Goal: Information Seeking & Learning: Find specific fact

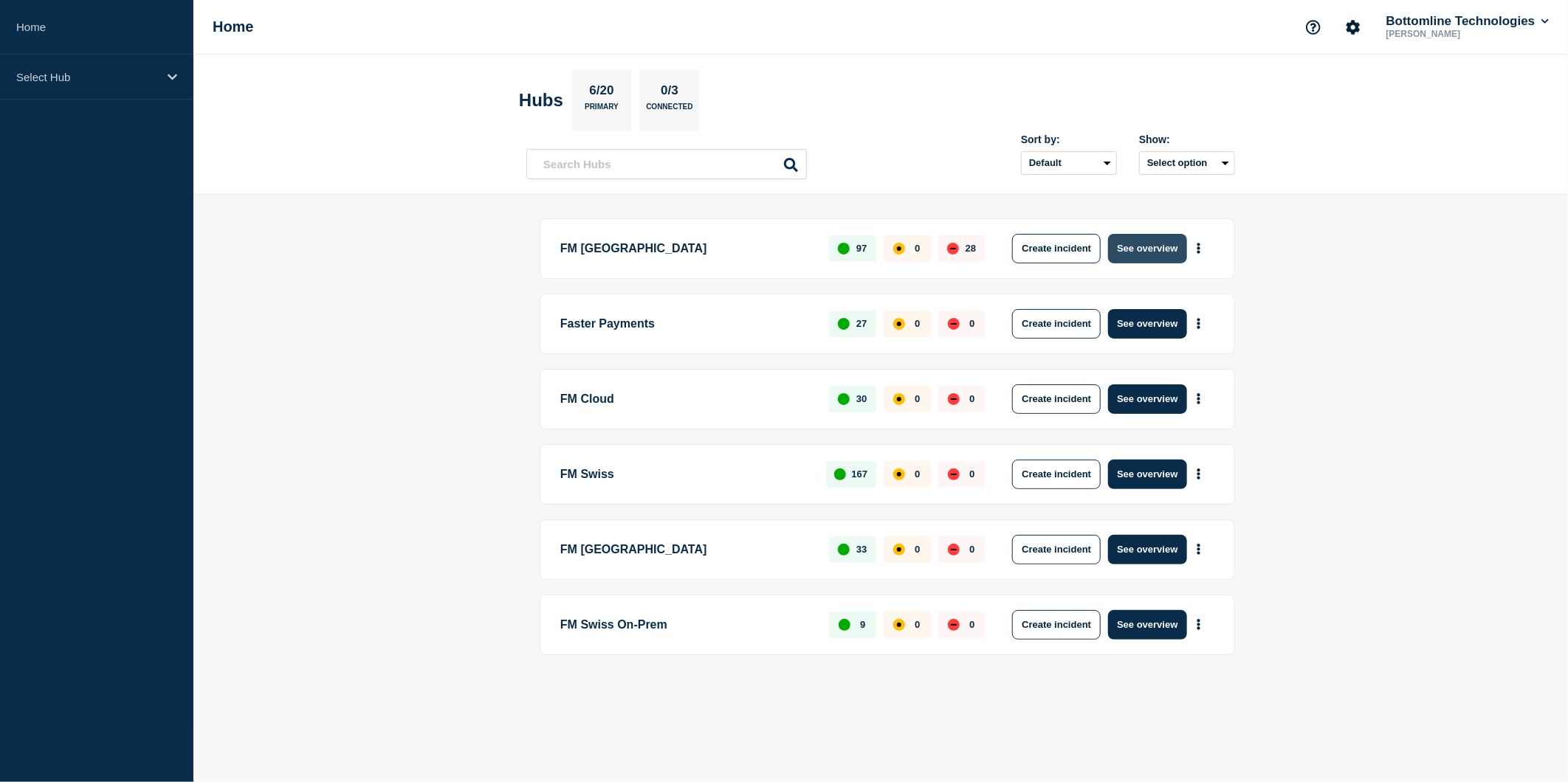
click at [1127, 242] on button "See overview" at bounding box center [1147, 249] width 78 height 29
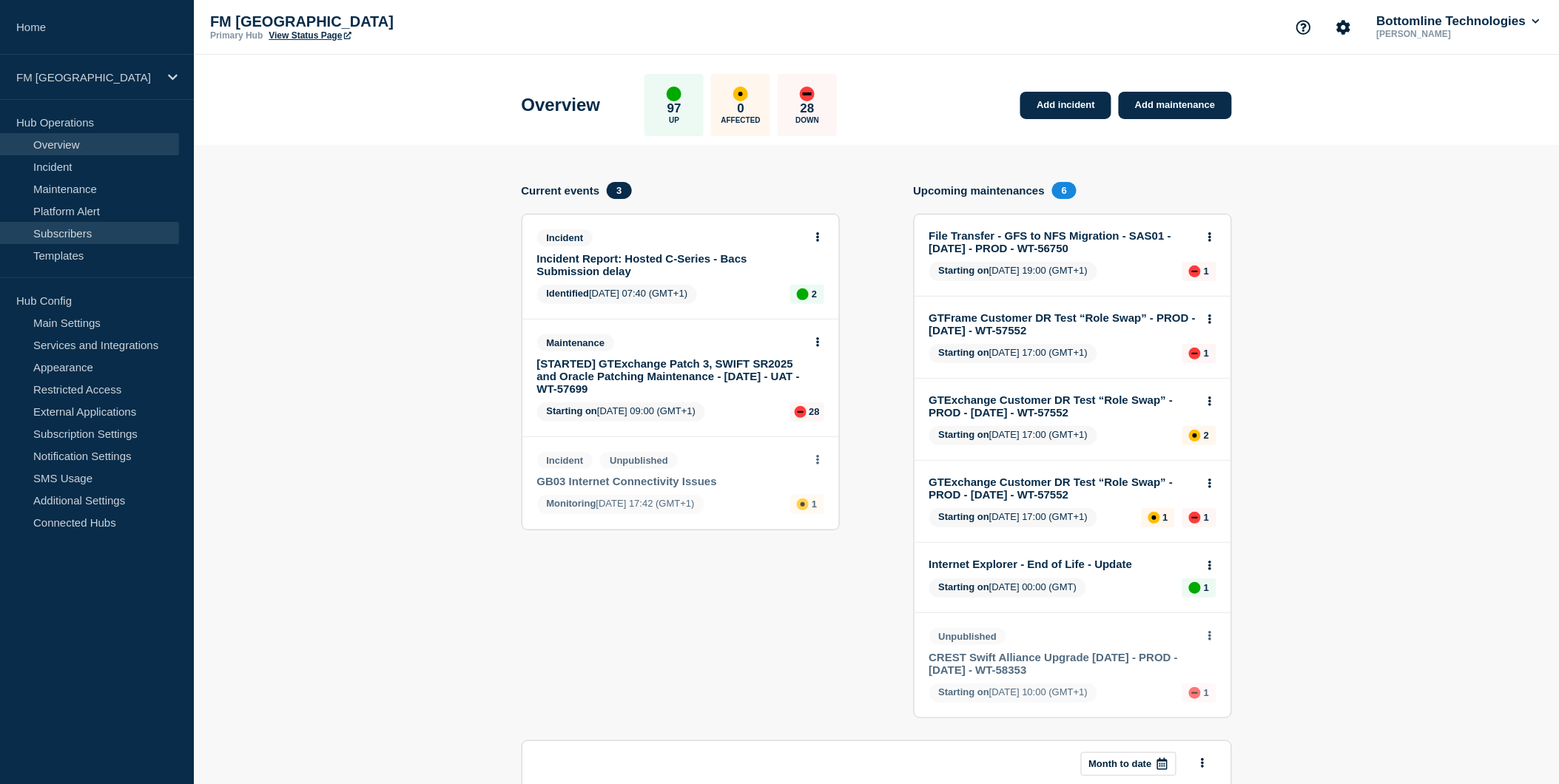
click at [64, 230] on link "Subscribers" at bounding box center [89, 233] width 179 height 23
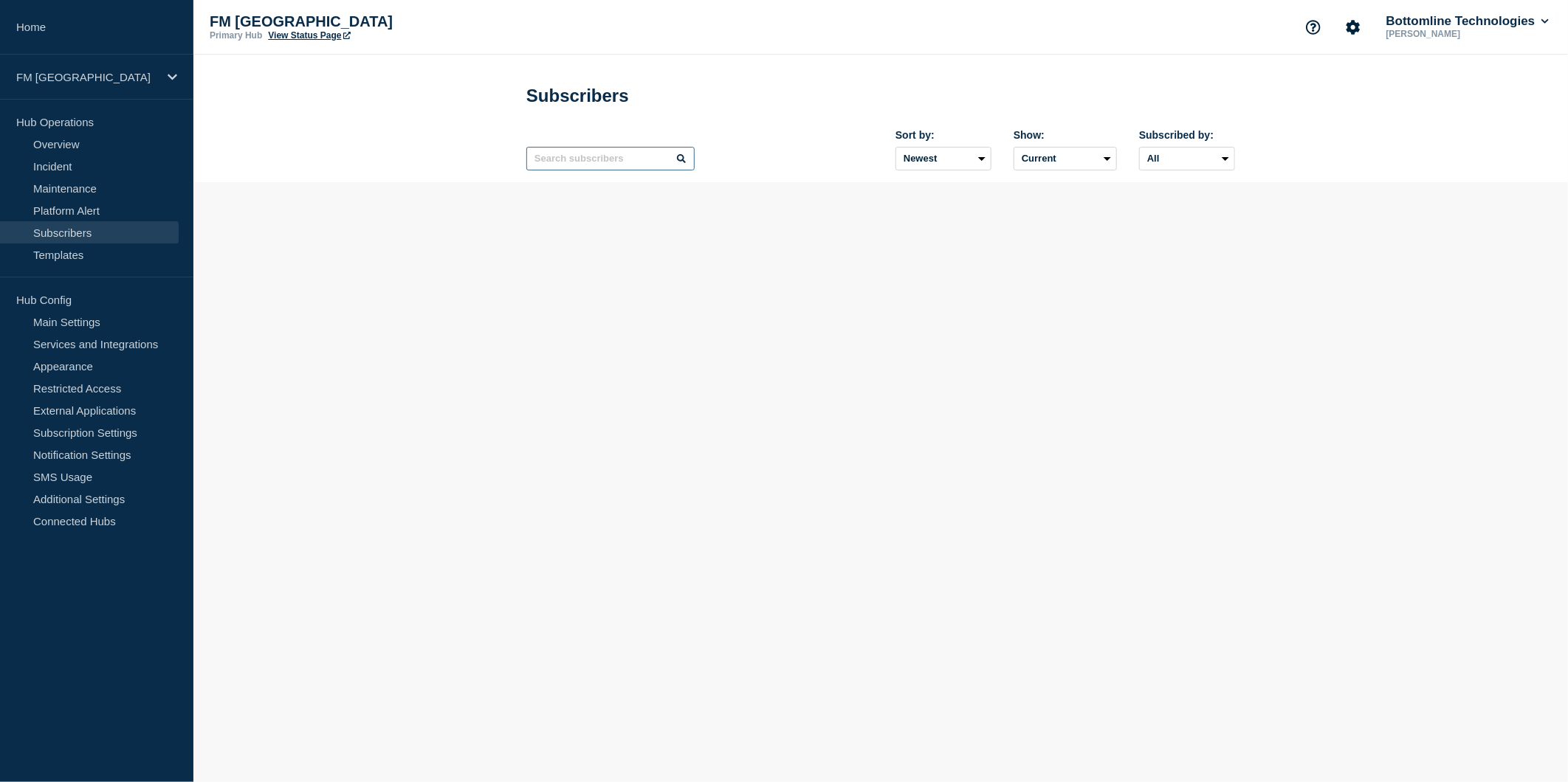
click at [565, 161] on input "text" at bounding box center [610, 159] width 168 height 23
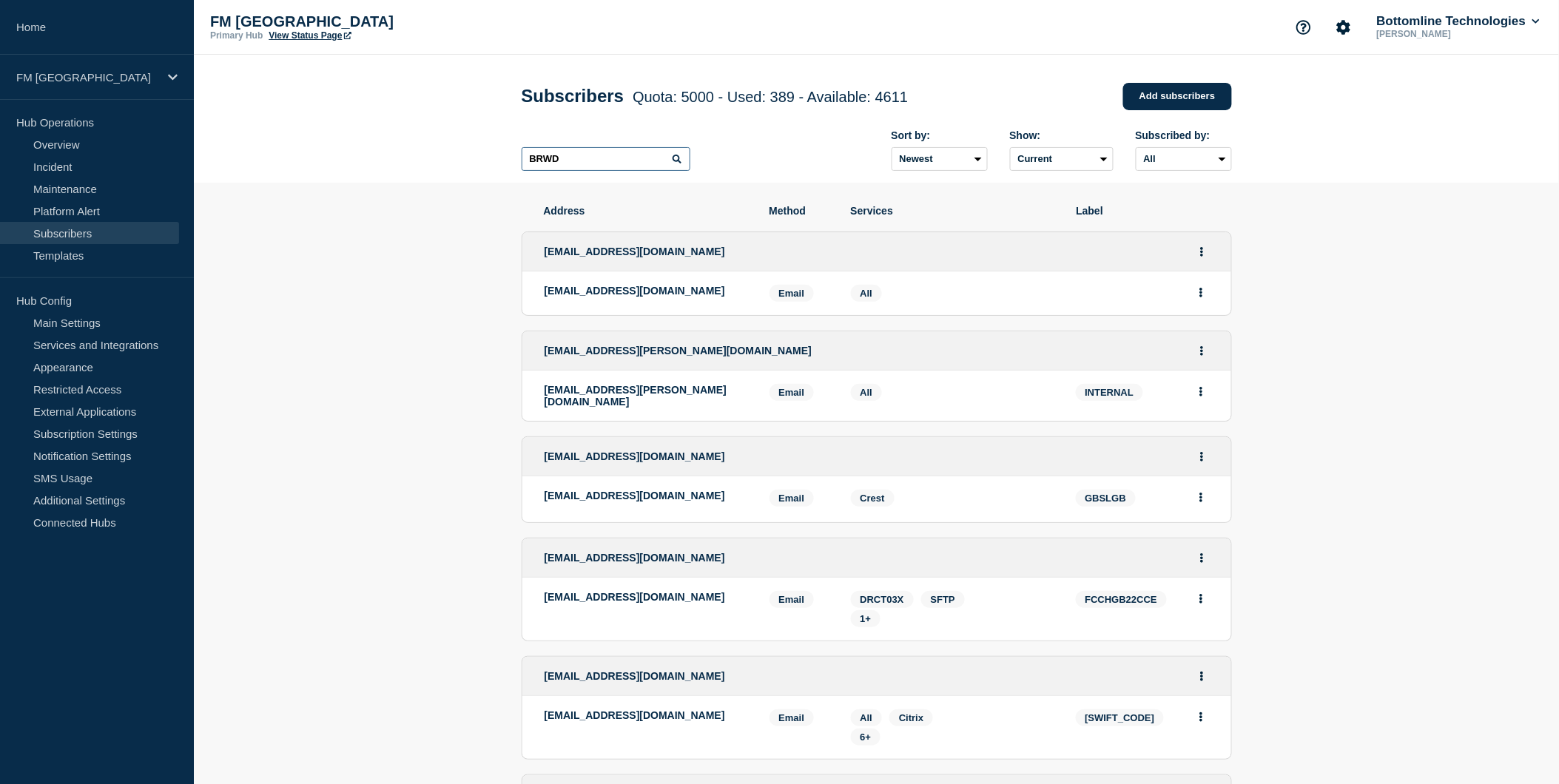
type input "BRWD"
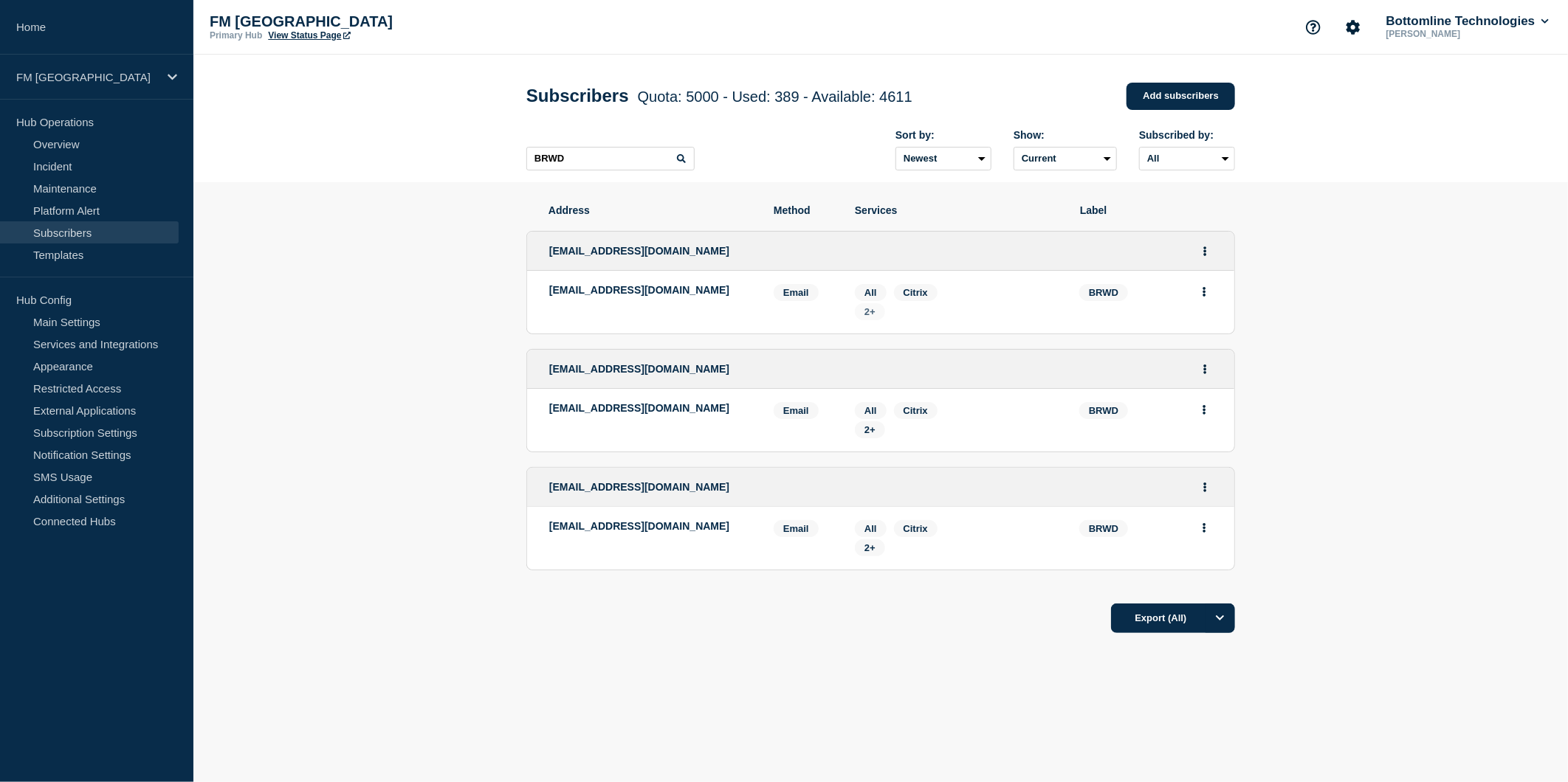
click at [866, 313] on span "2+" at bounding box center [870, 311] width 11 height 11
drag, startPoint x: 740, startPoint y: 255, endPoint x: 548, endPoint y: 256, distance: 192.0
click at [548, 256] on div "[EMAIL_ADDRESS][DOMAIN_NAME]" at bounding box center [880, 251] width 707 height 39
copy span "[EMAIL_ADDRESS][DOMAIN_NAME]"
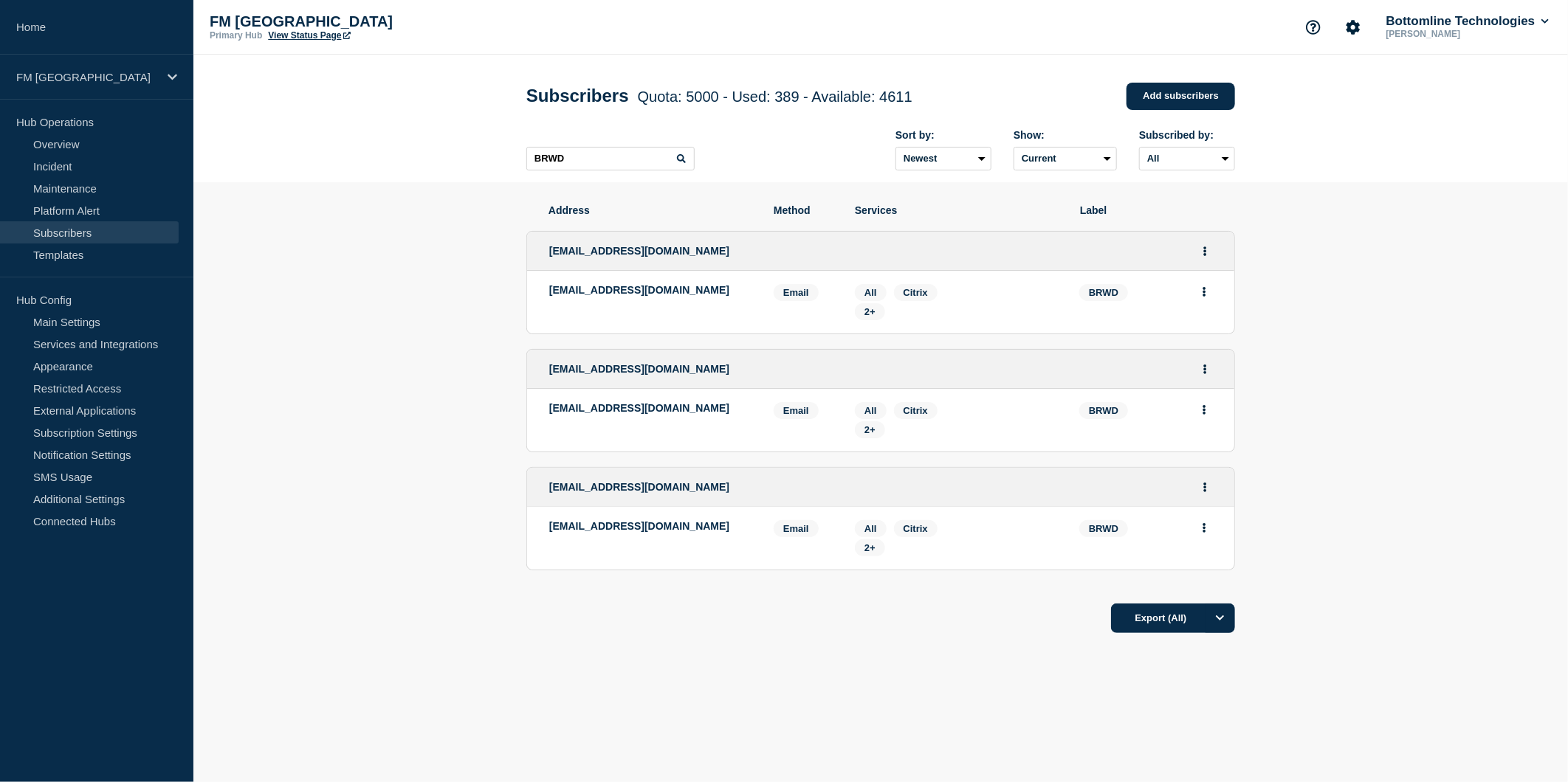
drag, startPoint x: 774, startPoint y: 372, endPoint x: 549, endPoint y: 386, distance: 225.4
click at [549, 386] on div "[EMAIL_ADDRESS][DOMAIN_NAME]" at bounding box center [880, 369] width 707 height 39
copy span "[EMAIL_ADDRESS][DOMAIN_NAME]"
drag, startPoint x: 682, startPoint y: 492, endPoint x: 533, endPoint y: 496, distance: 149.1
click at [533, 496] on div "[EMAIL_ADDRESS][DOMAIN_NAME]" at bounding box center [880, 487] width 707 height 39
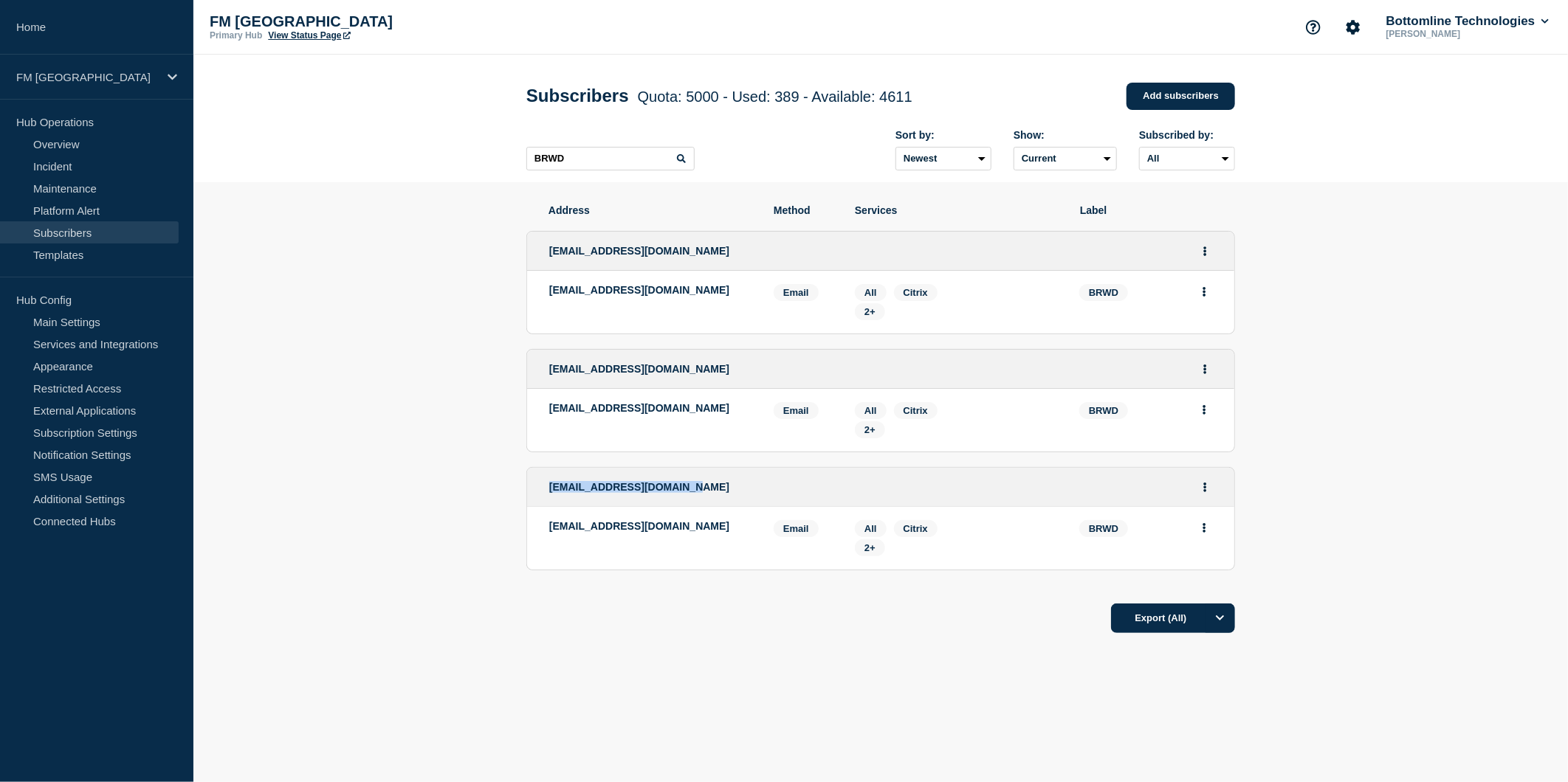
copy span "[EMAIL_ADDRESS][DOMAIN_NAME]"
click at [872, 311] on span "2+" at bounding box center [870, 311] width 11 height 11
click at [868, 435] on span "2+" at bounding box center [870, 430] width 11 height 11
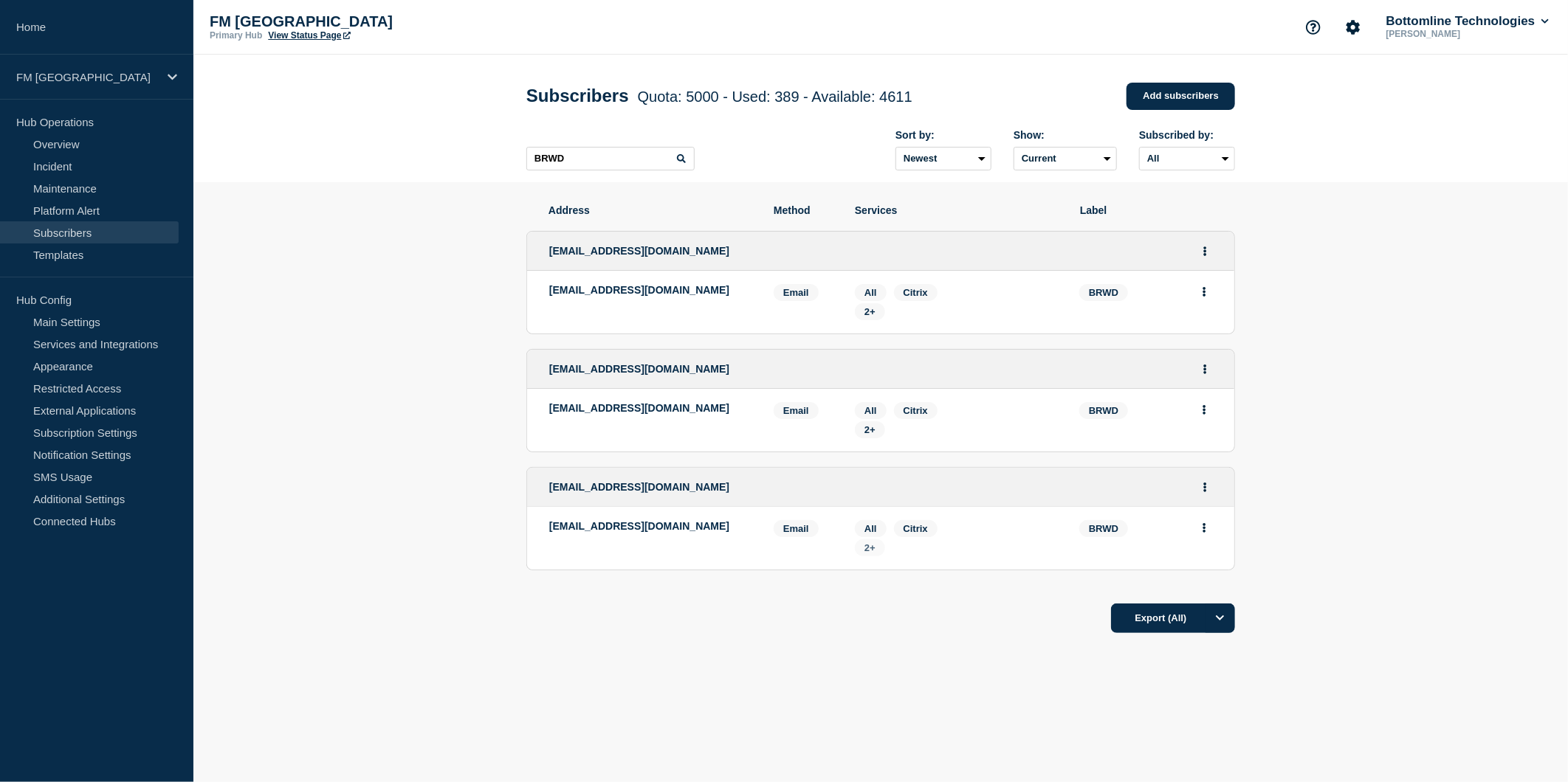
click at [871, 551] on span "2+" at bounding box center [870, 547] width 11 height 11
click at [865, 546] on span "2+" at bounding box center [870, 547] width 11 height 11
